Goal: Find contact information: Find contact information

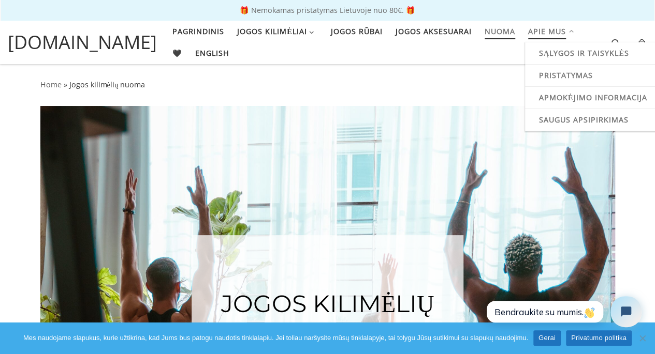
click at [528, 34] on span "Apie mus" at bounding box center [547, 30] width 38 height 19
click at [539, 55] on span "Sąlygos ir taisyklės" at bounding box center [584, 51] width 90 height 19
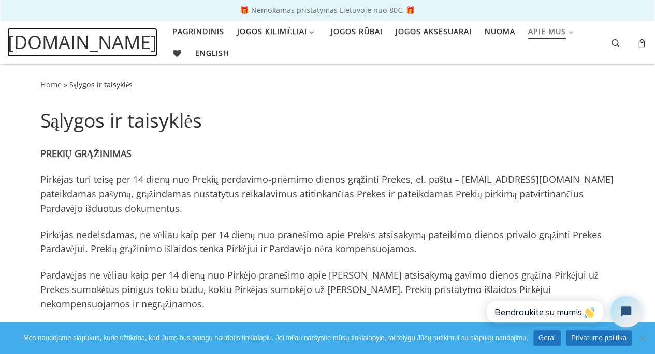
click at [90, 40] on span "[DOMAIN_NAME]" at bounding box center [82, 42] width 149 height 28
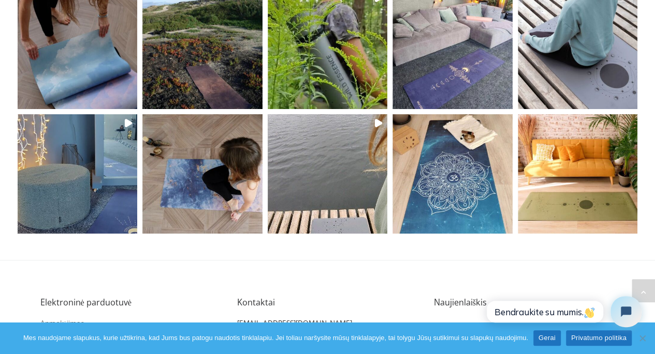
scroll to position [2270, 0]
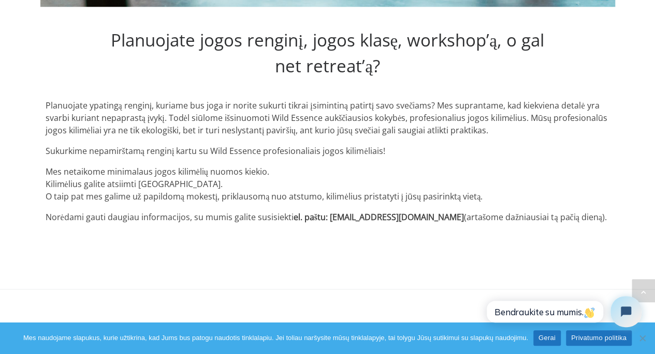
scroll to position [564, 0]
drag, startPoint x: 407, startPoint y: 218, endPoint x: 330, endPoint y: 218, distance: 77.1
click at [330, 218] on p "Norėdami gauti daugiau informacijos, su mumis galite susisiekti el. paštu: info…" at bounding box center [328, 217] width 564 height 12
copy p "[EMAIL_ADDRESS][DOMAIN_NAME]"
